Goal: Information Seeking & Learning: Find specific fact

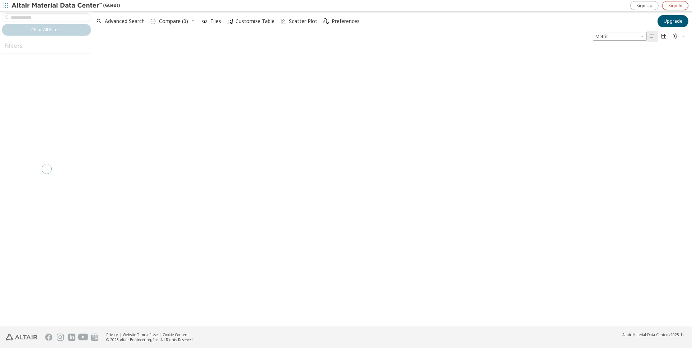
click at [671, 4] on span "Sign In" at bounding box center [676, 6] width 14 height 6
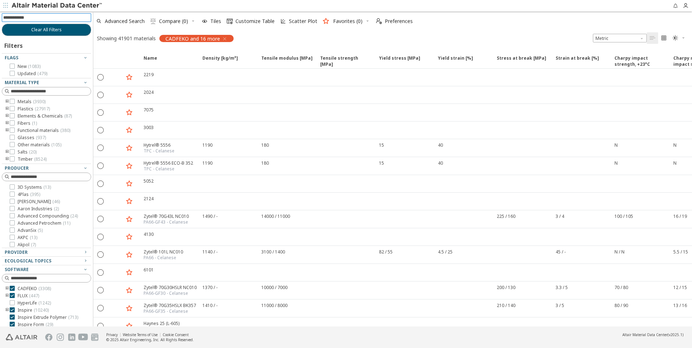
click at [33, 17] on input at bounding box center [47, 18] width 88 height 8
type input "********"
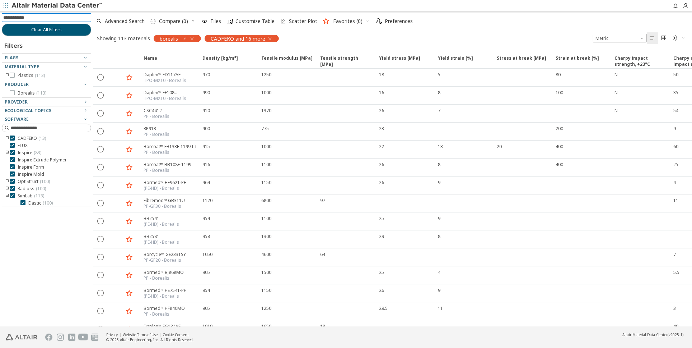
click at [53, 18] on input at bounding box center [47, 18] width 88 height 8
type input "*****"
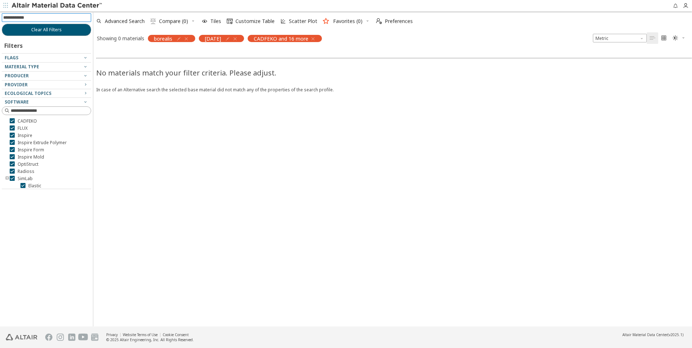
click at [238, 37] on div "[DATE]" at bounding box center [221, 38] width 45 height 7
click at [234, 38] on icon "button" at bounding box center [235, 39] width 6 height 6
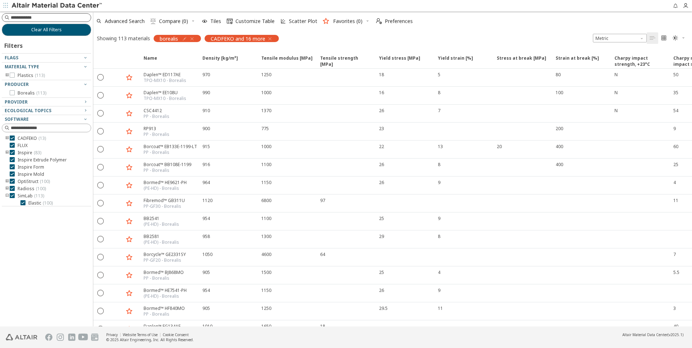
click at [31, 18] on input at bounding box center [51, 17] width 80 height 7
type input "**"
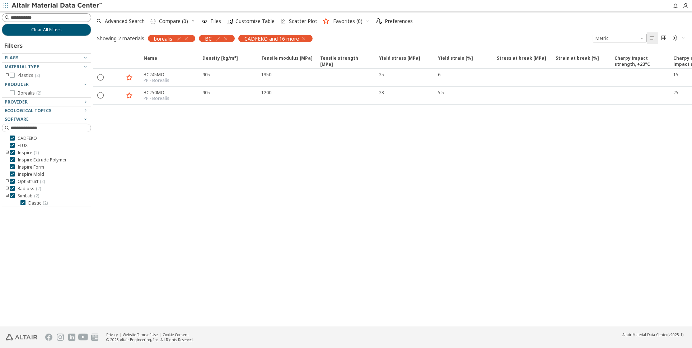
click at [227, 39] on icon "button" at bounding box center [226, 39] width 6 height 6
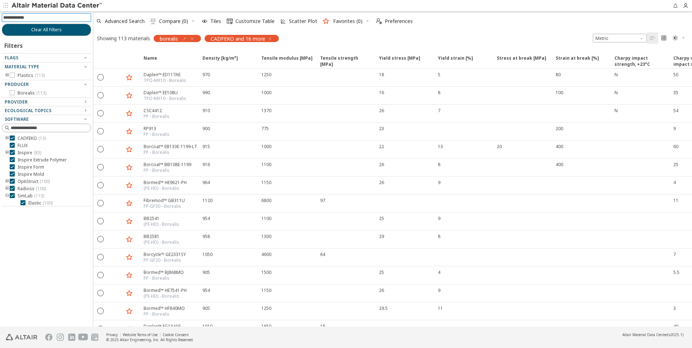
click at [23, 18] on input at bounding box center [47, 18] width 88 height 8
type input "***"
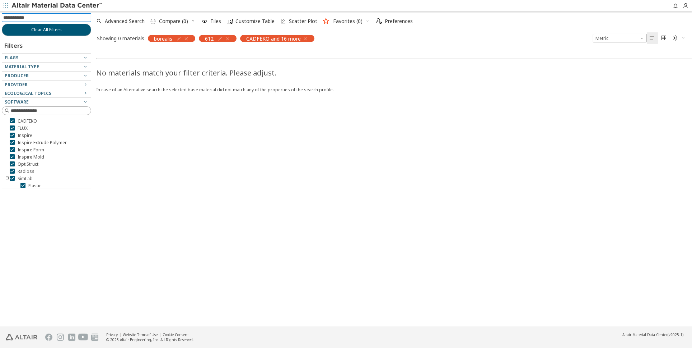
click at [228, 37] on icon "button" at bounding box center [228, 39] width 6 height 6
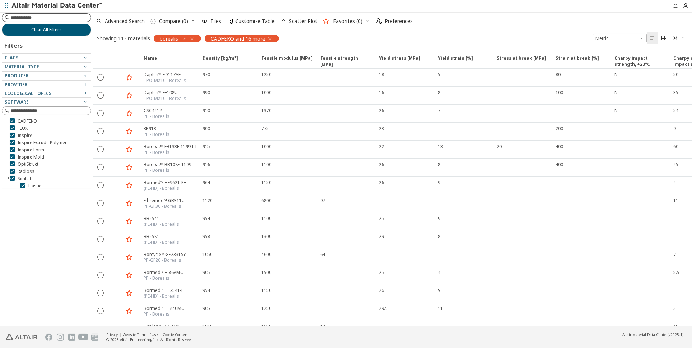
click at [38, 17] on input at bounding box center [51, 17] width 80 height 7
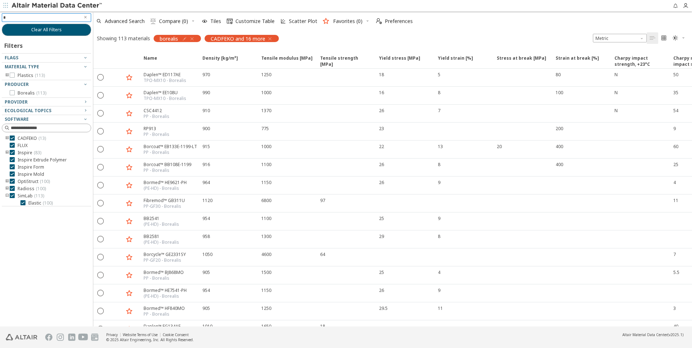
type input "**"
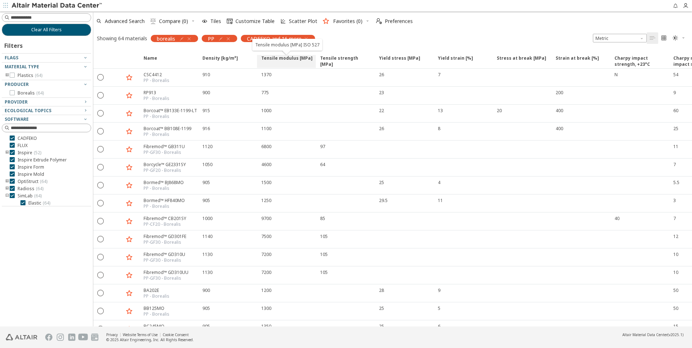
click at [280, 57] on span "Tensile modulus [MPa]" at bounding box center [286, 61] width 51 height 13
click at [309, 59] on icon at bounding box center [311, 58] width 4 height 4
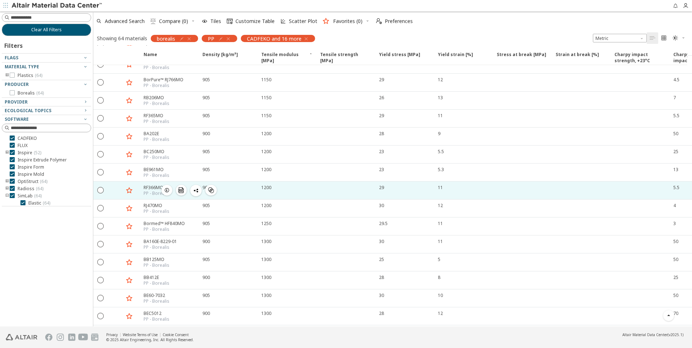
scroll to position [326, 0]
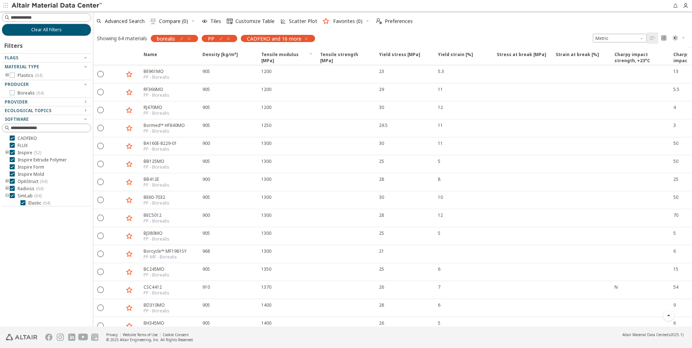
click at [190, 38] on icon "button" at bounding box center [189, 39] width 6 height 6
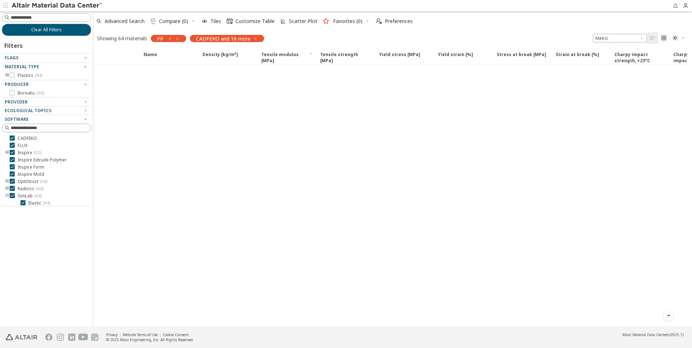
scroll to position [290, 0]
click at [23, 16] on input at bounding box center [51, 17] width 80 height 7
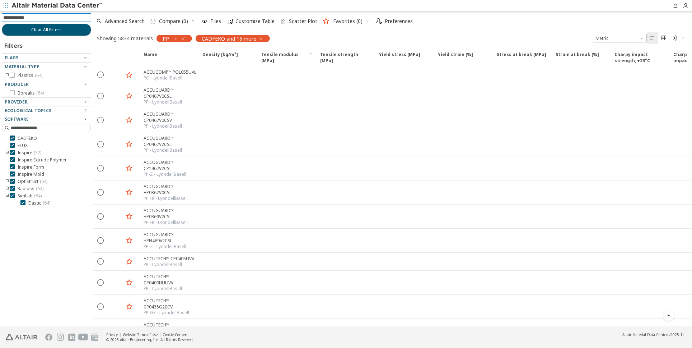
scroll to position [326, 0]
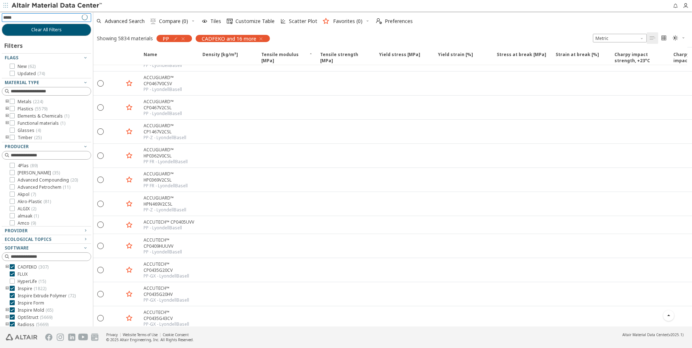
type input "******"
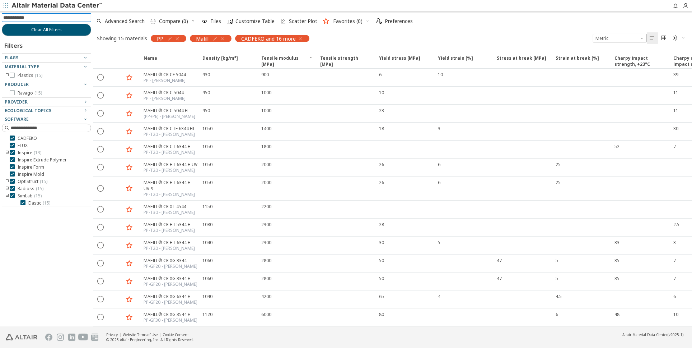
click at [25, 15] on input at bounding box center [47, 18] width 88 height 8
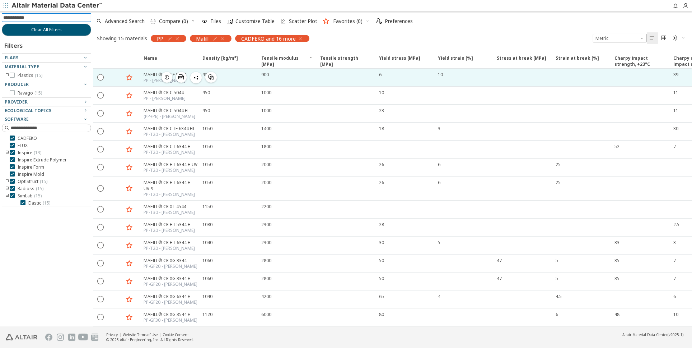
click at [146, 75] on div "MAFILL® CR CE 5044" at bounding box center [165, 74] width 42 height 6
click at [149, 78] on div "PP - [PERSON_NAME]" at bounding box center [165, 81] width 42 height 6
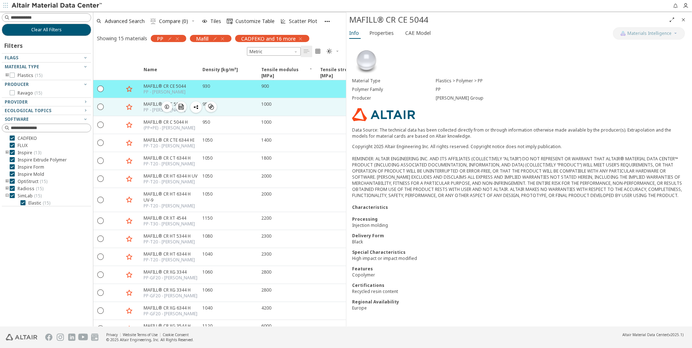
click at [148, 103] on div "MAFILL® CR C 5044" at bounding box center [165, 104] width 42 height 6
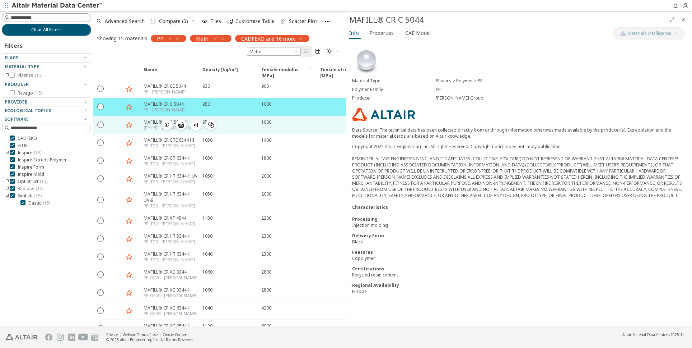
click at [148, 119] on div "MAFILL® CR C 5044 H" at bounding box center [170, 122] width 52 height 6
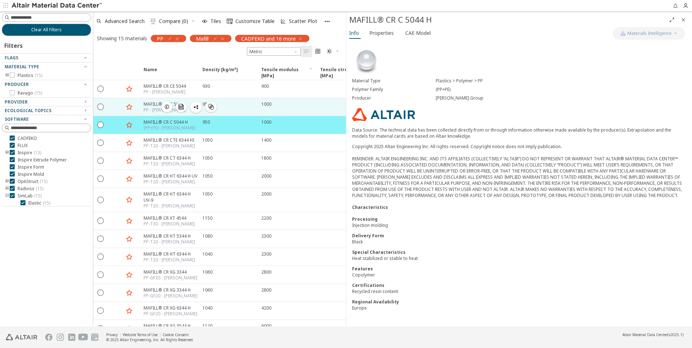
click at [147, 103] on div "MAFILL® CR C 5044" at bounding box center [165, 104] width 42 height 6
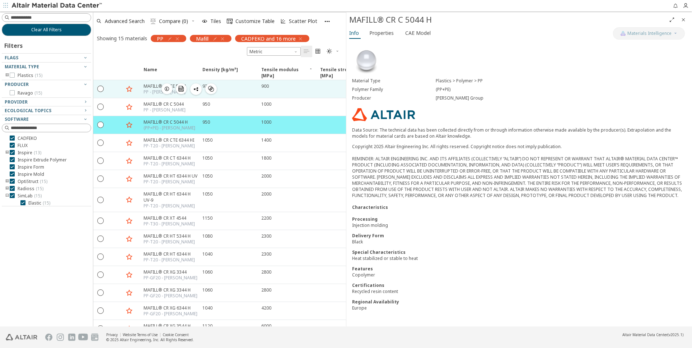
click at [148, 87] on div "MAFILL® CR CE 5044" at bounding box center [165, 86] width 42 height 6
click at [151, 87] on div "MAFILL® CR CE 5044" at bounding box center [165, 86] width 42 height 6
click at [145, 87] on div "MAFILL® CR CE 5044" at bounding box center [165, 86] width 42 height 6
